Goal: Information Seeking & Learning: Understand process/instructions

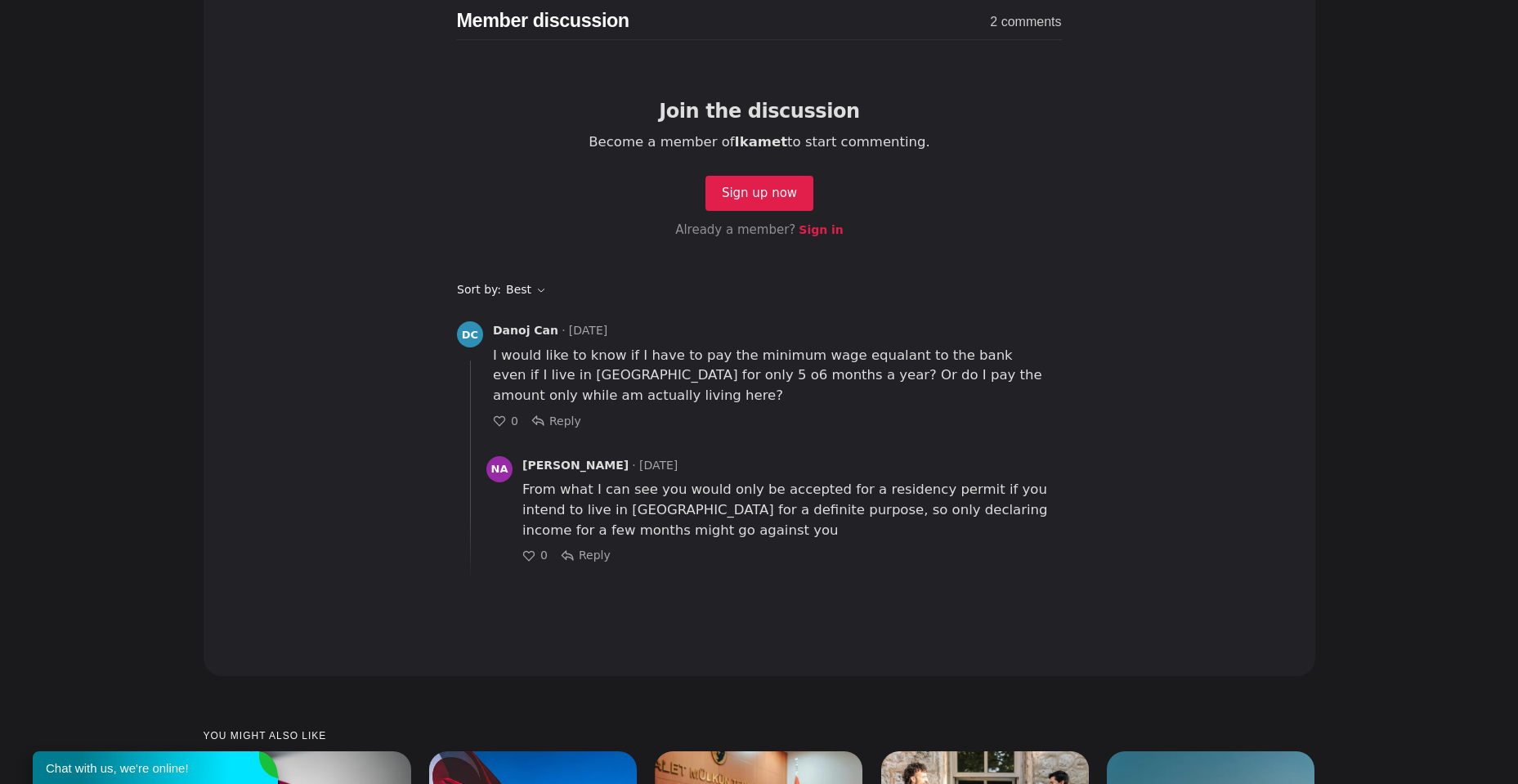
scroll to position [6622, 0]
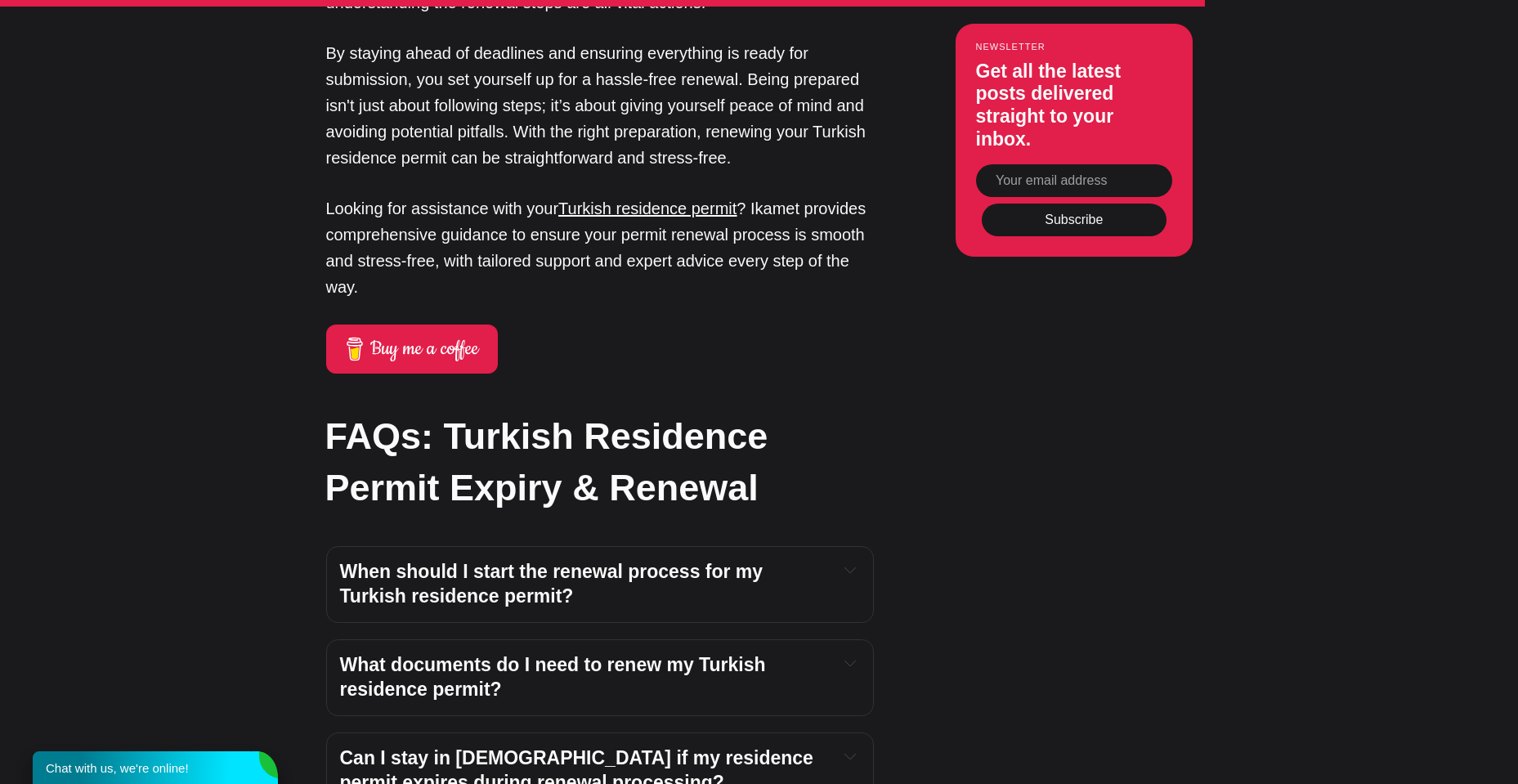
scroll to position [4006, 0]
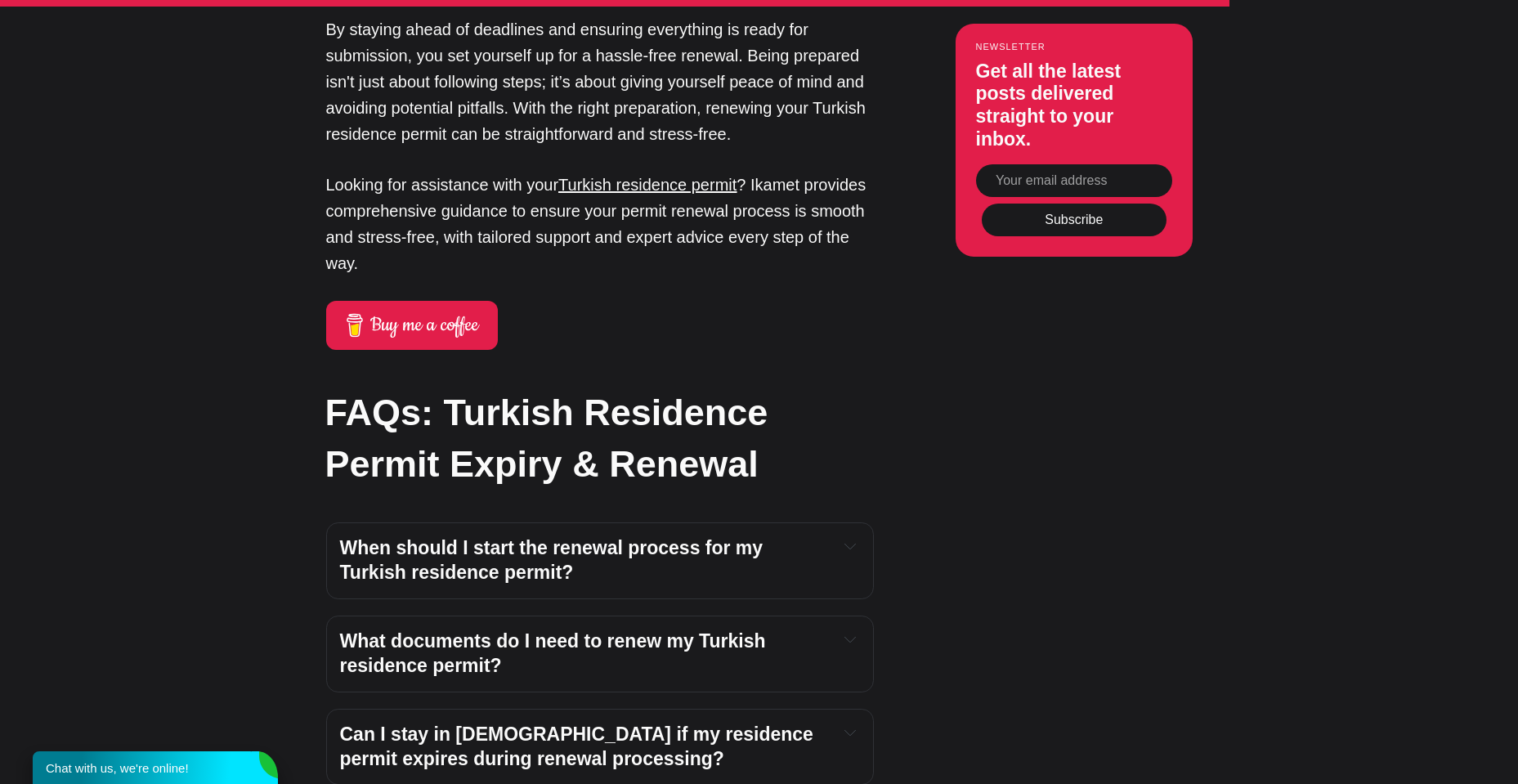
click at [797, 630] on h4 "What documents do I need to renew my Turkish residence permit?" at bounding box center [583, 654] width 485 height 49
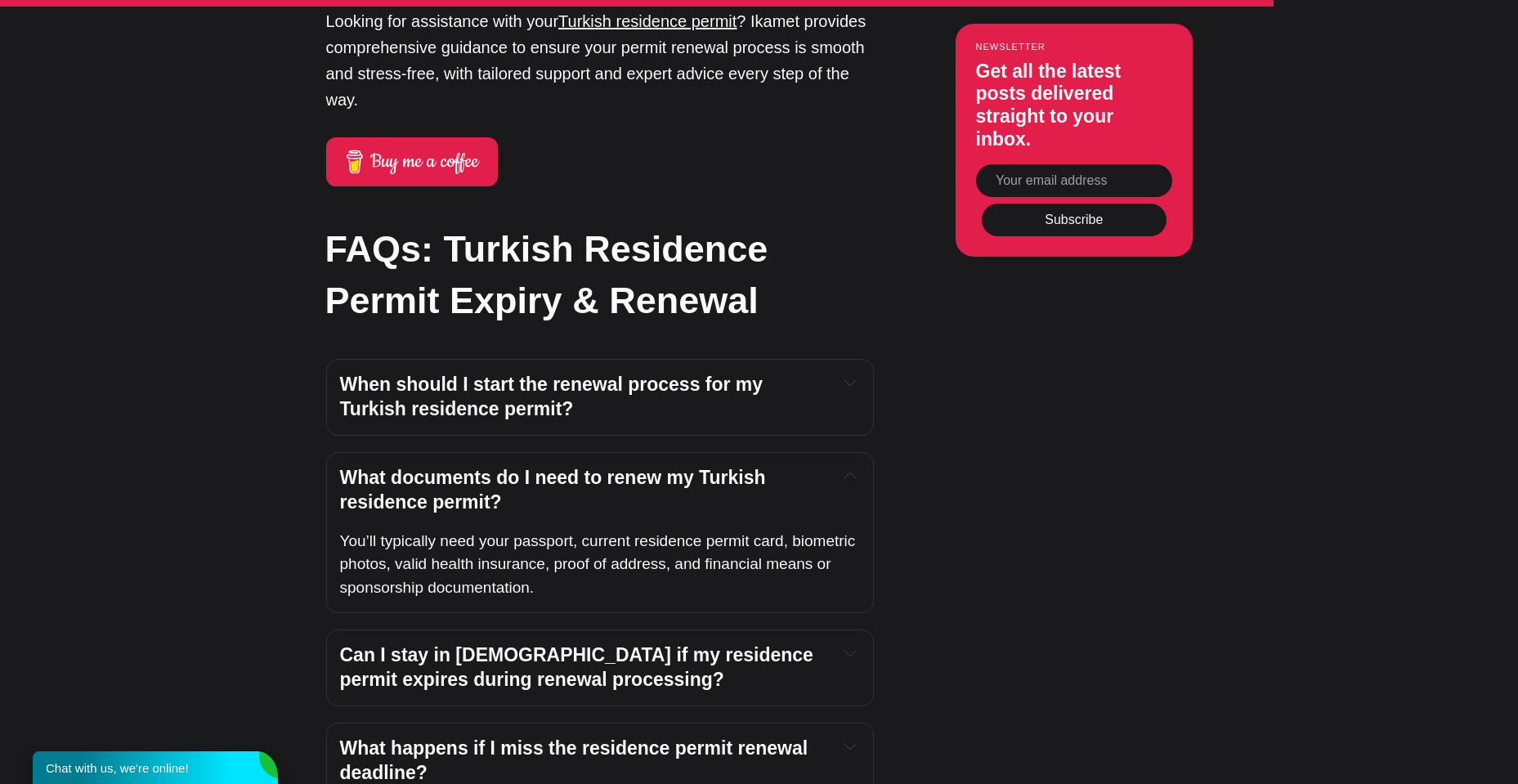
scroll to position [4251, 0]
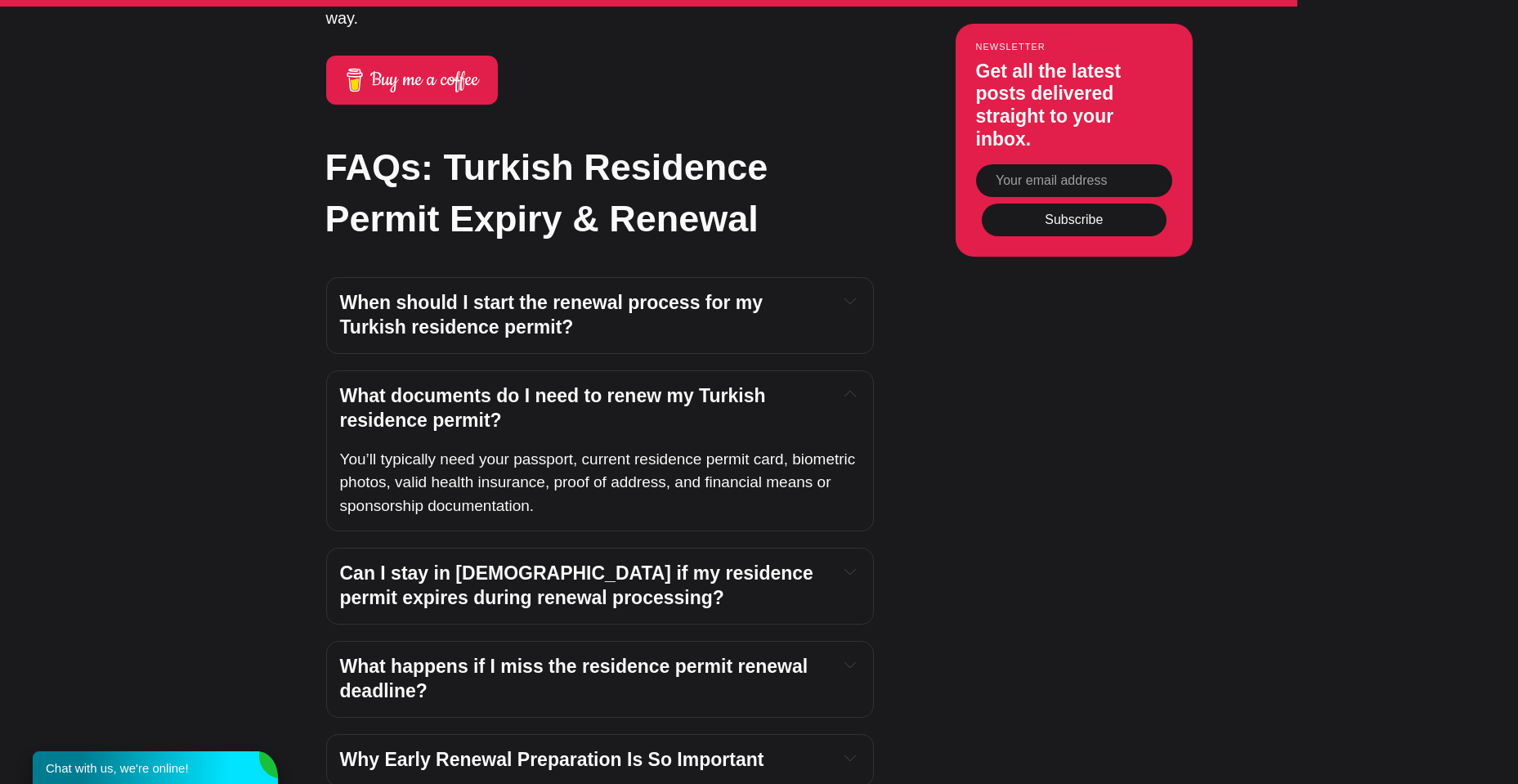
click at [788, 562] on strong "Can I stay in Turkey if my residence permit expires during renewal processing?" at bounding box center [580, 585] width 479 height 46
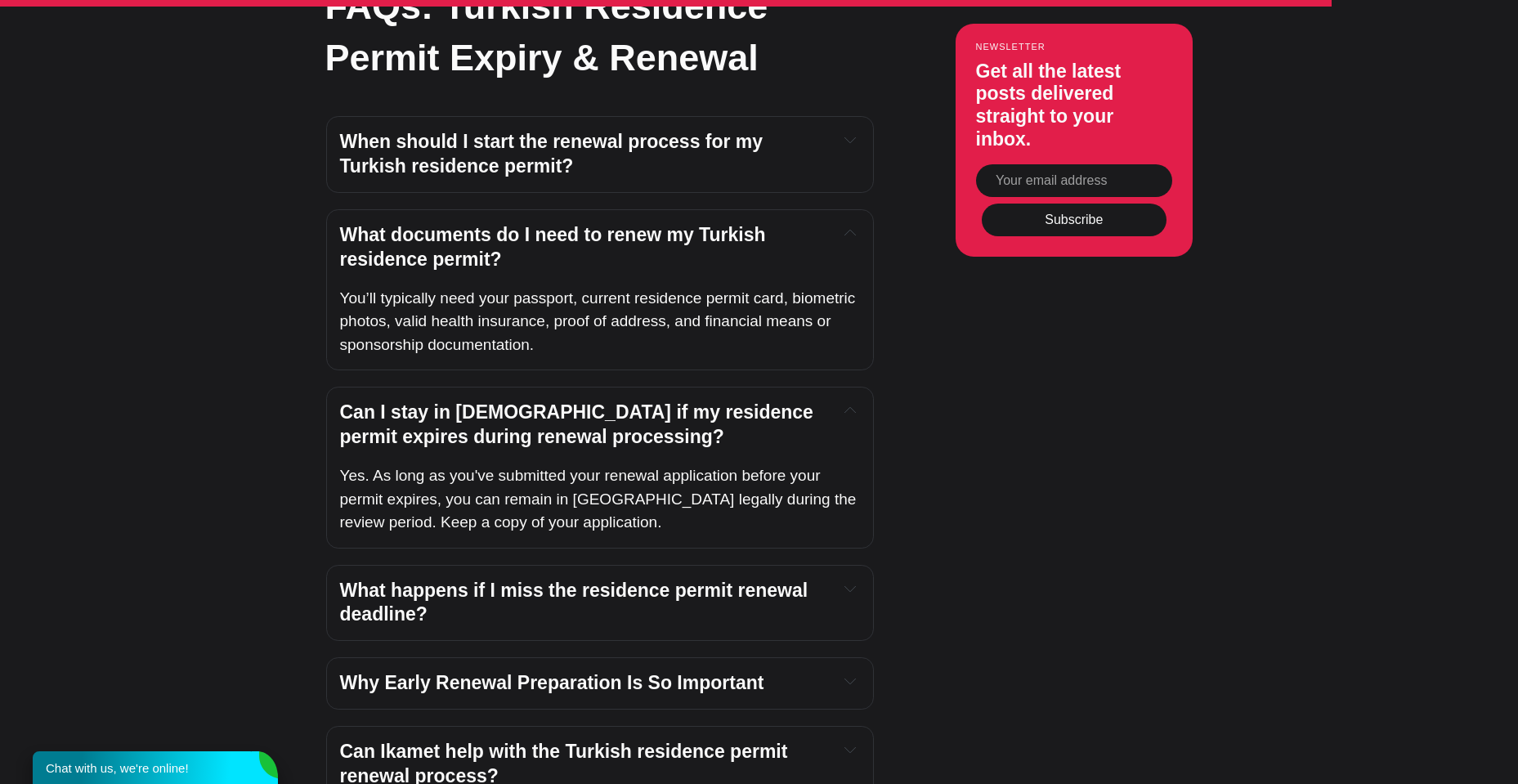
scroll to position [4415, 0]
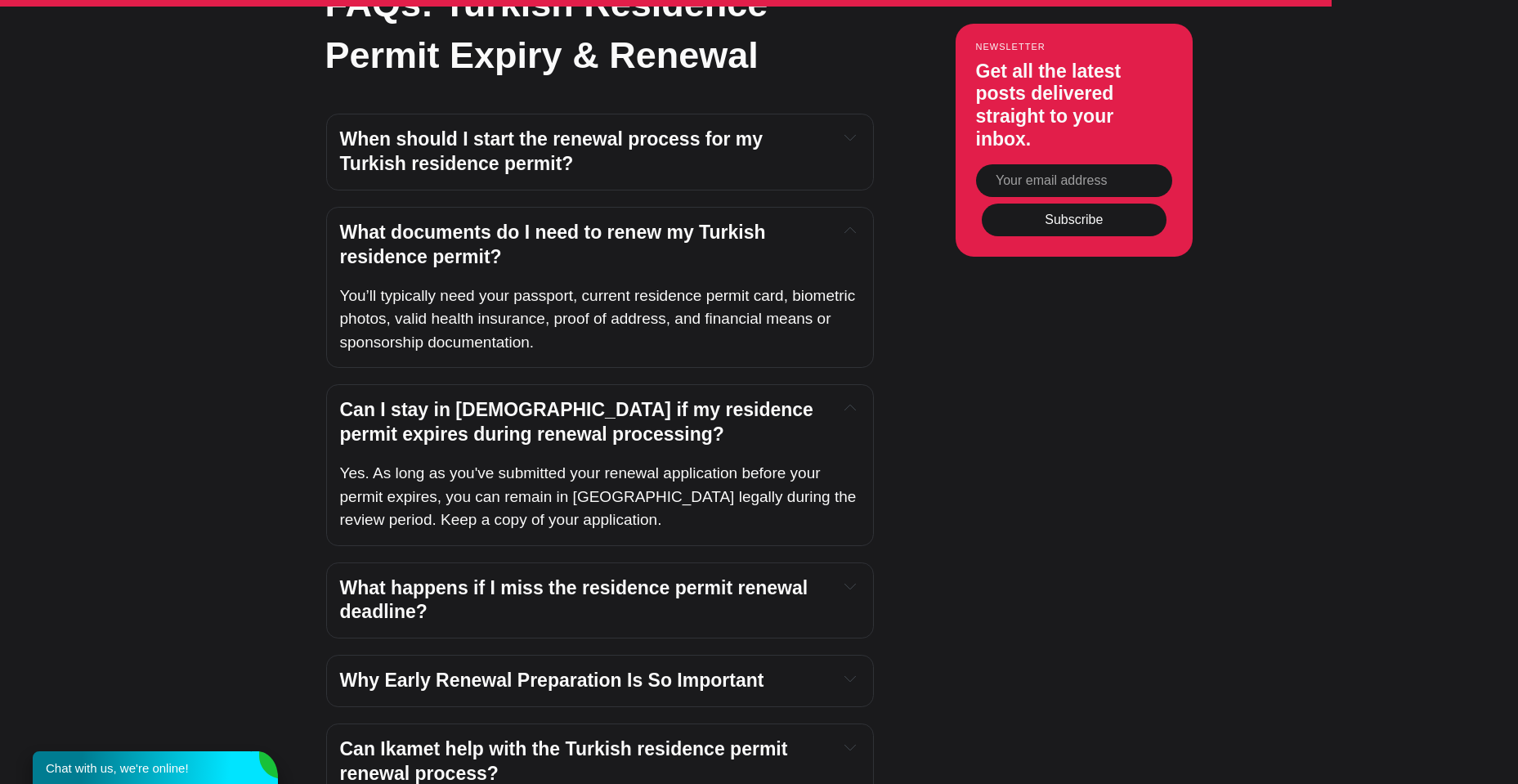
click at [796, 577] on strong "What happens if I miss the residence permit renewal deadline?" at bounding box center [577, 600] width 474 height 46
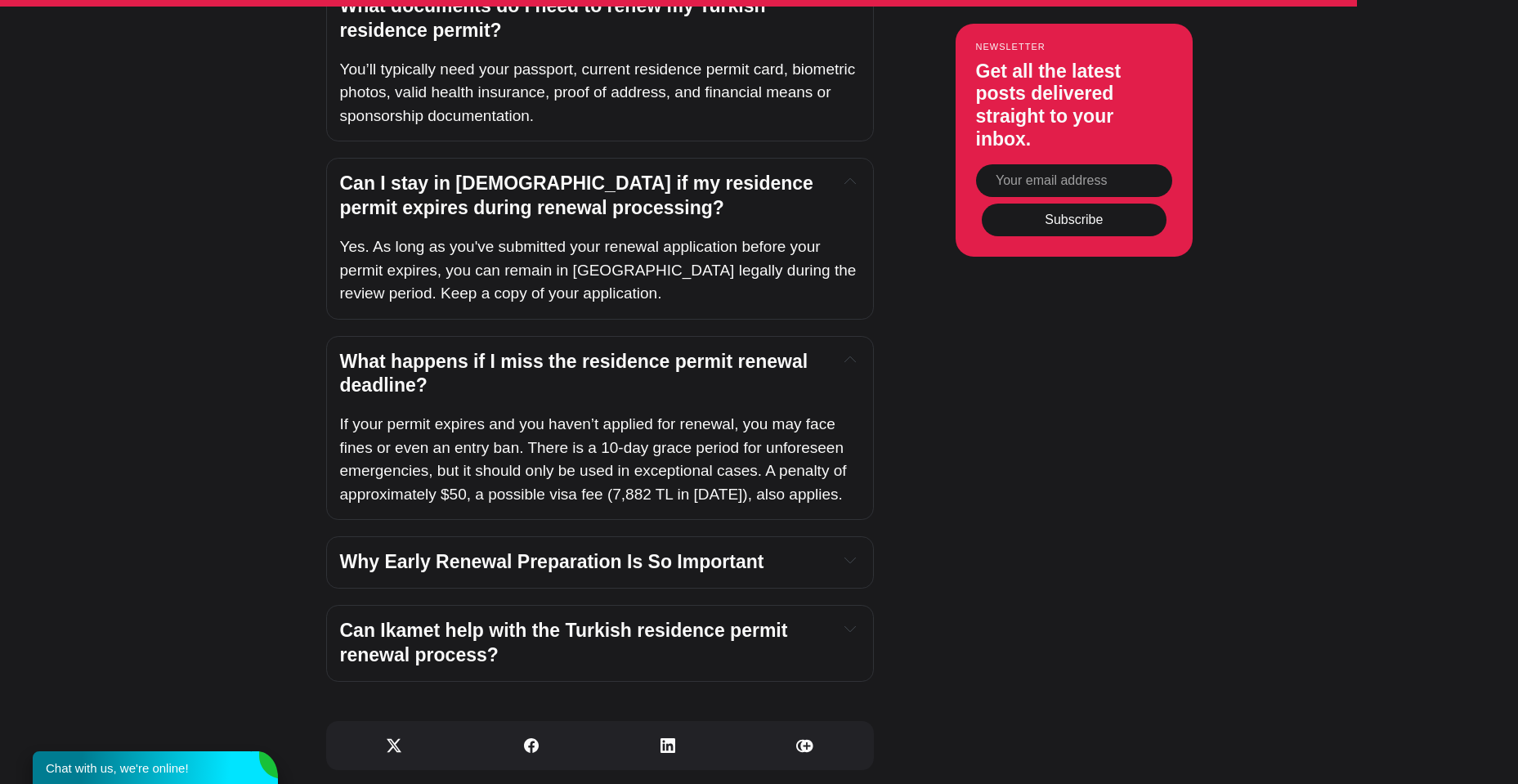
scroll to position [4660, 0]
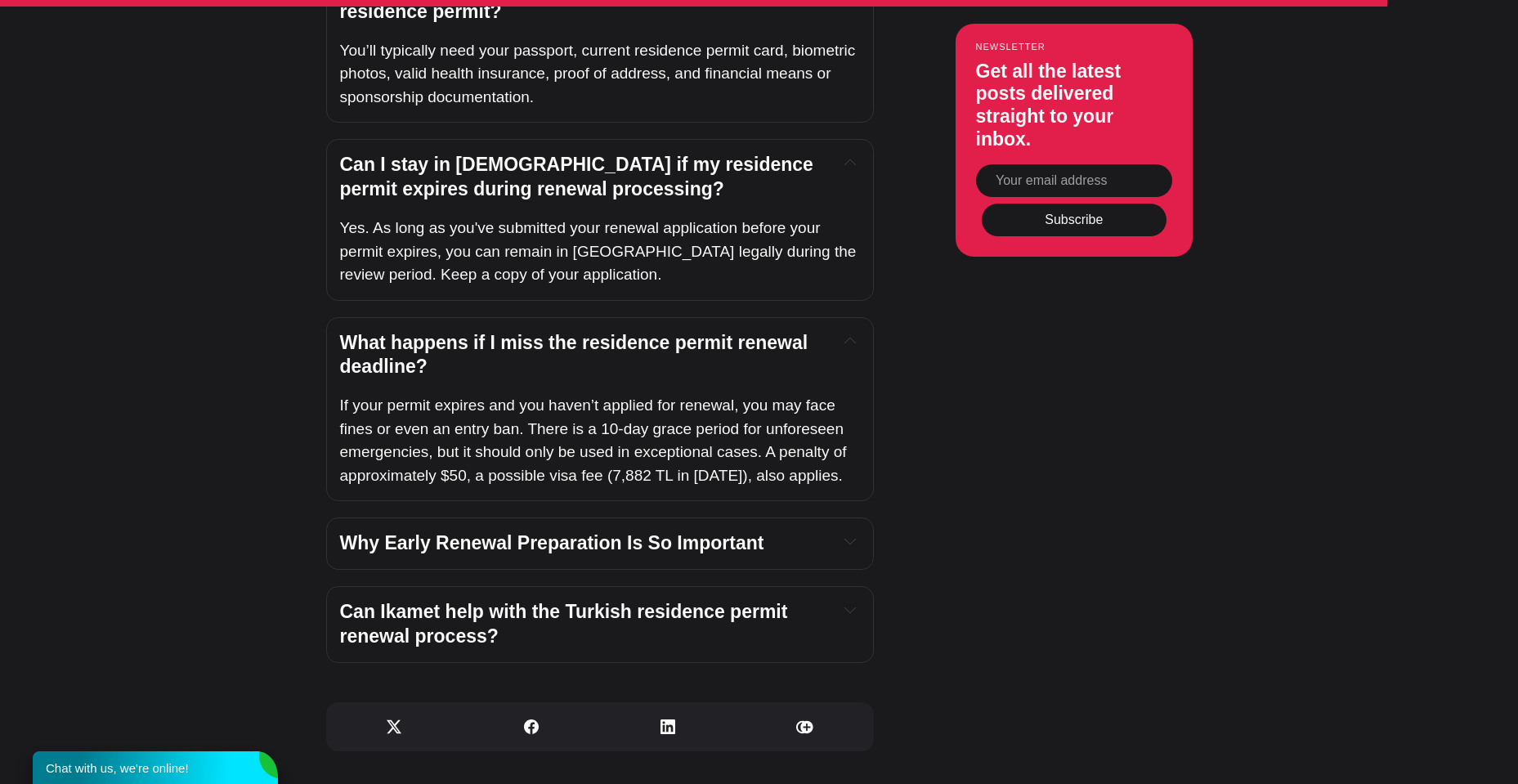
click at [762, 601] on strong "Can Ikamet help with the Turkish residence permit renewal process?" at bounding box center [566, 623] width 453 height 46
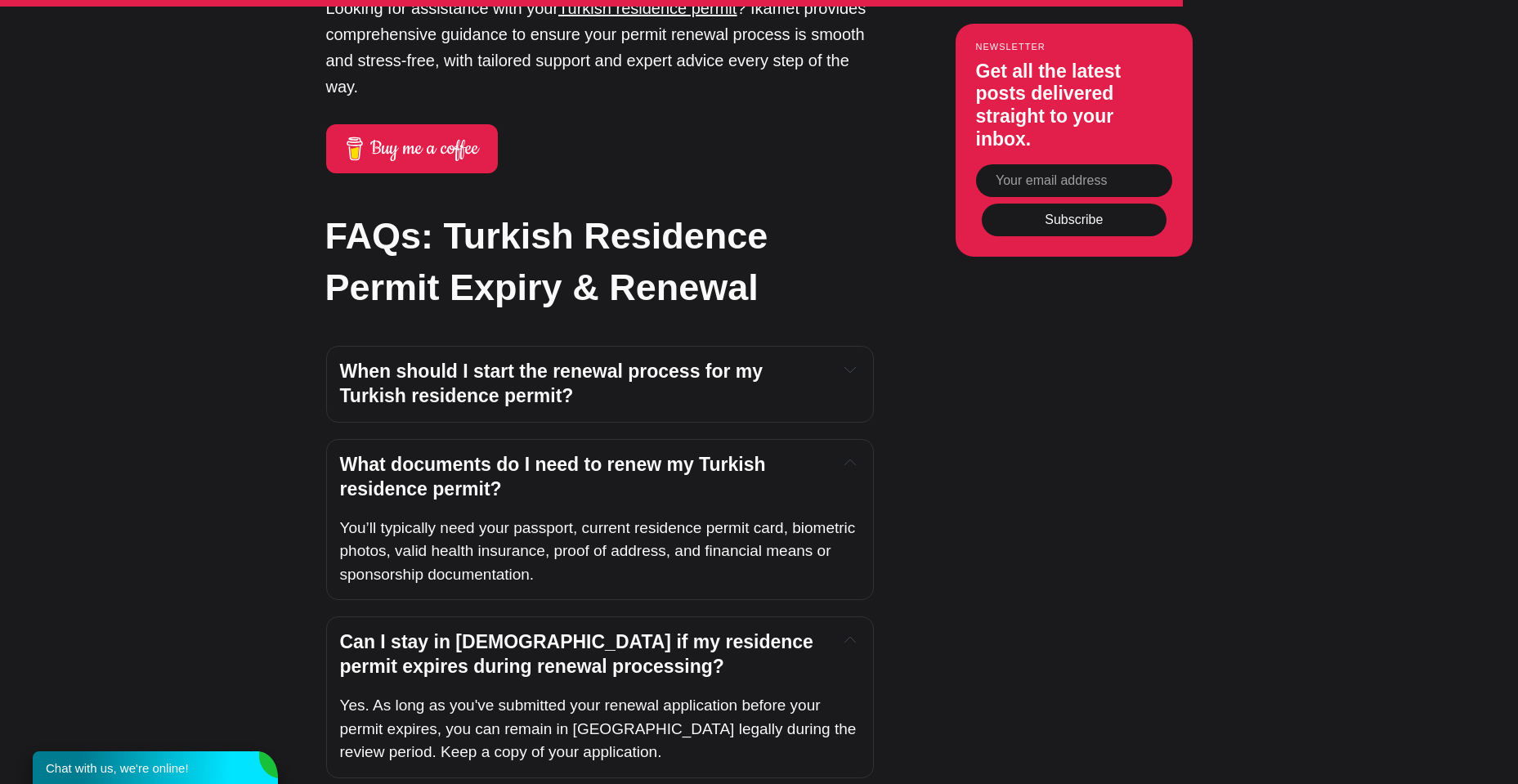
scroll to position [4169, 0]
